Goal: Transaction & Acquisition: Purchase product/service

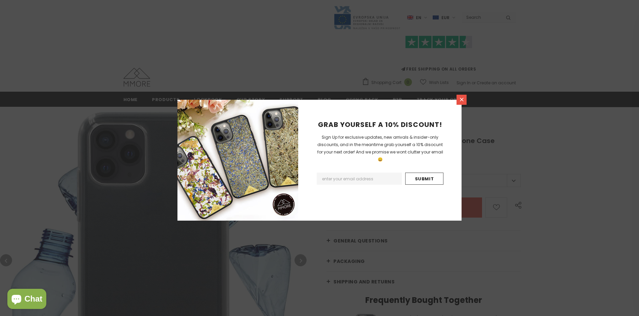
click at [461, 99] on icon at bounding box center [462, 100] width 4 height 4
